Goal: Task Accomplishment & Management: Manage account settings

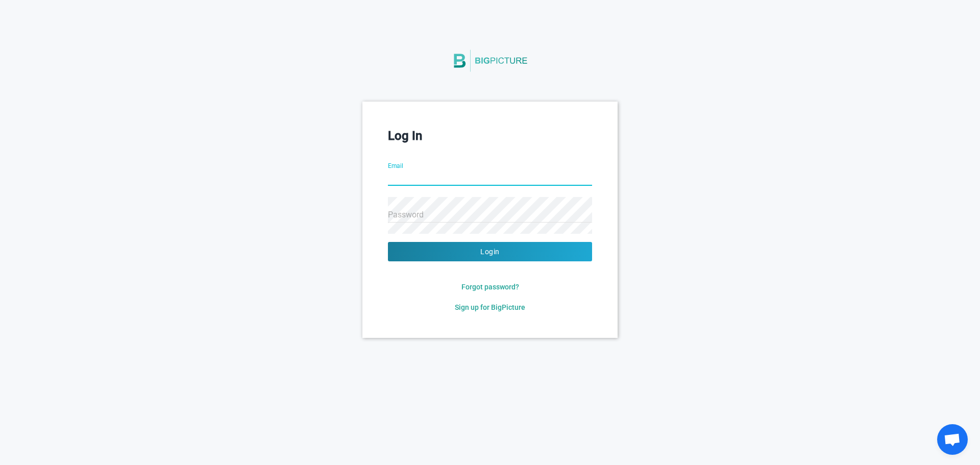
click at [416, 182] on input "Email" at bounding box center [490, 178] width 204 height 37
click at [442, 173] on input "sarel" at bounding box center [490, 178] width 204 height 37
type input "[EMAIL_ADDRESS][DOMAIN_NAME]"
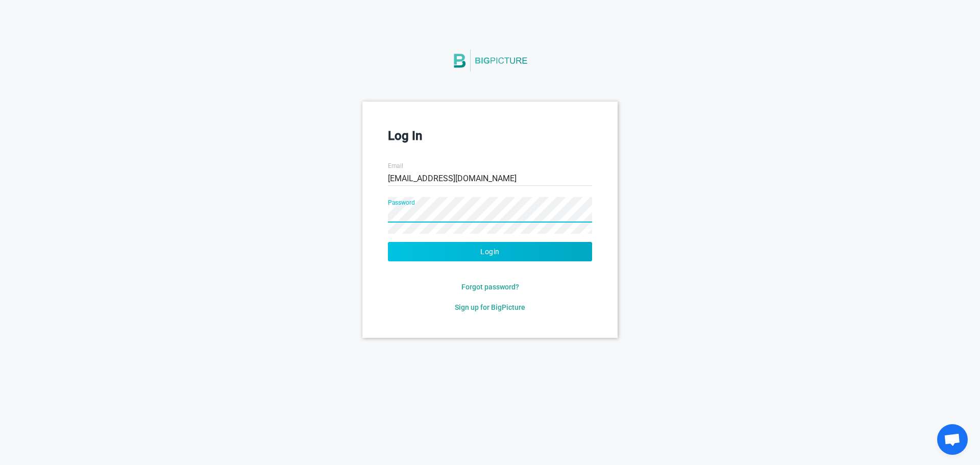
click at [435, 248] on button "Login" at bounding box center [490, 251] width 204 height 19
